Goal: Check status: Check status

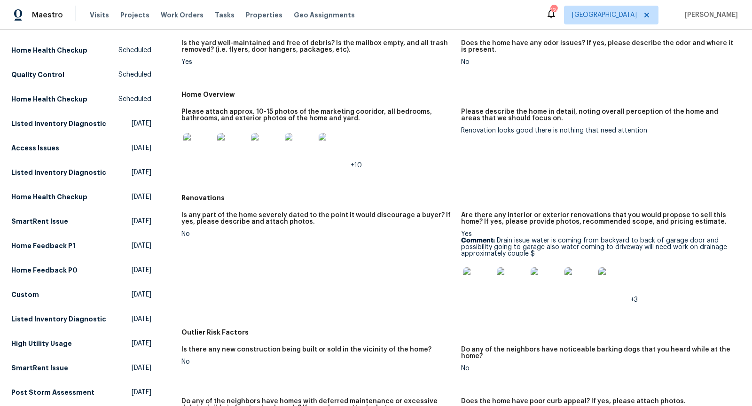
scroll to position [174, 0]
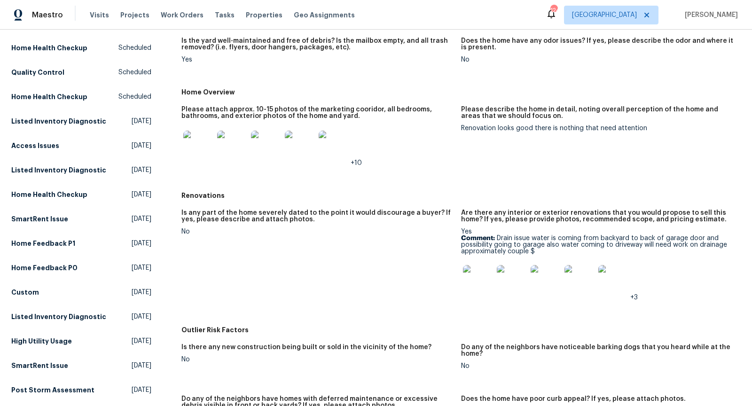
click at [188, 147] on img at bounding box center [198, 146] width 30 height 30
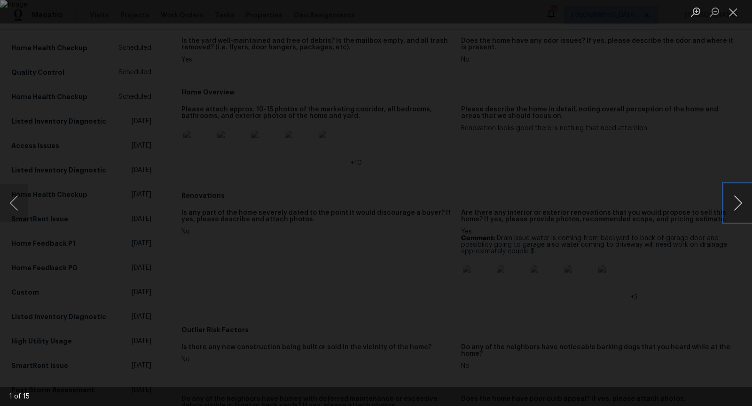
click at [736, 203] on button "Next image" at bounding box center [738, 203] width 28 height 38
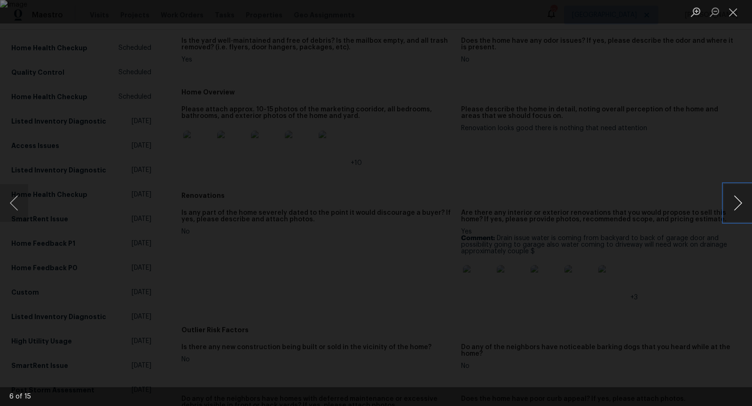
click at [736, 203] on button "Next image" at bounding box center [738, 203] width 28 height 38
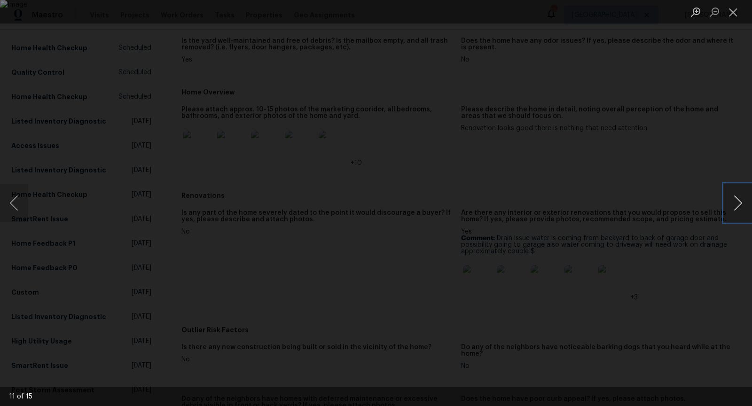
click at [736, 203] on button "Next image" at bounding box center [738, 203] width 28 height 38
